Goal: Information Seeking & Learning: Check status

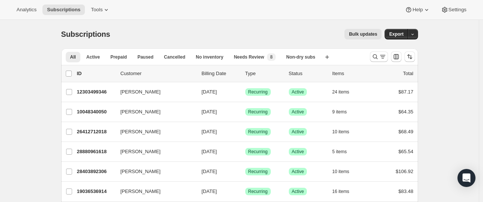
scroll to position [7, 0]
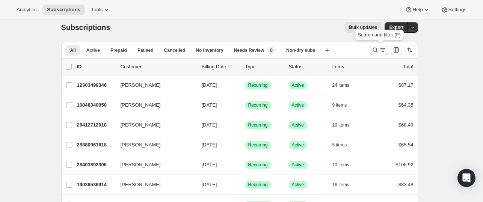
click at [377, 51] on icon "Search and filter results" at bounding box center [376, 50] width 8 height 8
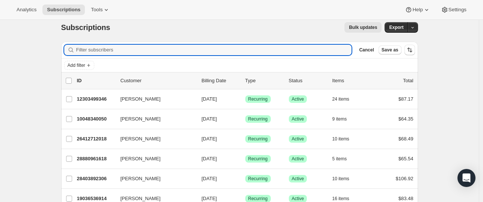
paste input "charlottehannon12@gmail.com"
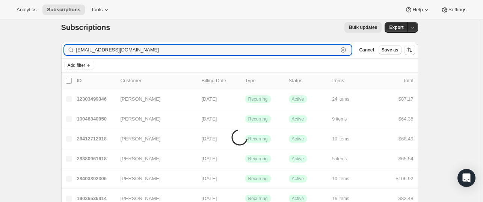
type input "charlottehannon12@gmail.com"
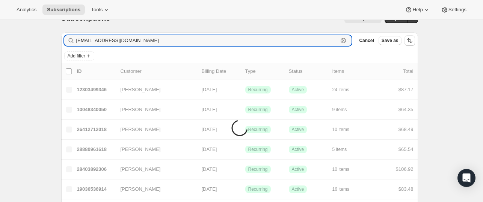
scroll to position [17, 0]
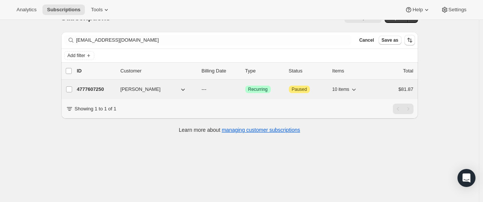
click at [131, 91] on span "[PERSON_NAME]" at bounding box center [141, 90] width 40 height 8
click at [102, 91] on p "4777607250" at bounding box center [96, 90] width 38 height 8
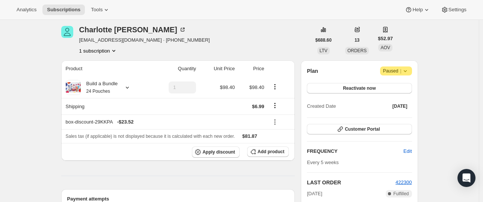
click at [212, 69] on th "Unit Price" at bounding box center [217, 68] width 39 height 17
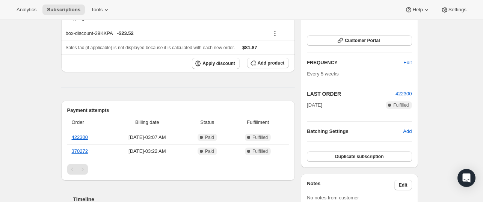
scroll to position [141, 0]
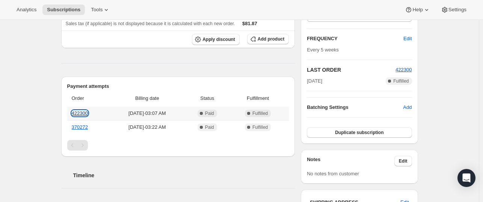
click at [88, 115] on link "422300" at bounding box center [80, 113] width 16 height 6
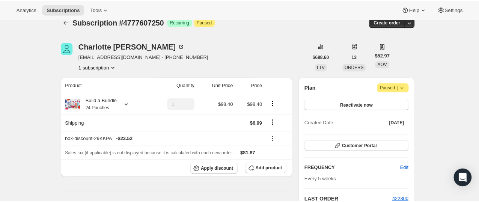
scroll to position [0, 0]
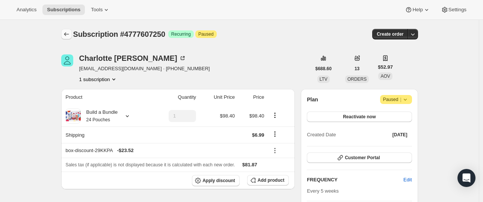
click at [65, 33] on icon "Subscriptions" at bounding box center [67, 34] width 8 height 8
